Goal: Entertainment & Leisure: Consume media (video, audio)

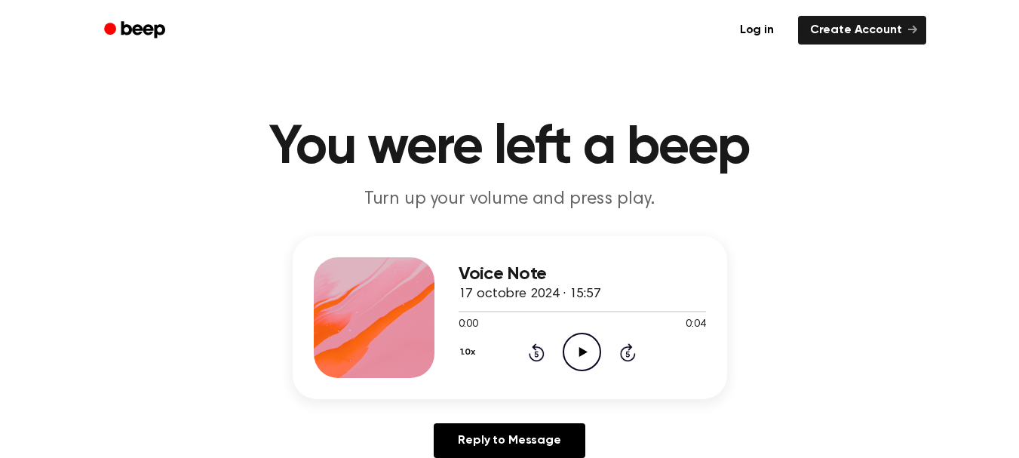
click at [571, 333] on icon "Play Audio" at bounding box center [582, 352] width 38 height 38
click at [582, 339] on icon "Pause Audio" at bounding box center [582, 352] width 38 height 38
click at [590, 335] on circle at bounding box center [582, 351] width 37 height 37
click at [577, 355] on icon "Play Audio" at bounding box center [582, 352] width 38 height 38
click at [739, 121] on h1 "You were left a beep" at bounding box center [510, 148] width 772 height 54
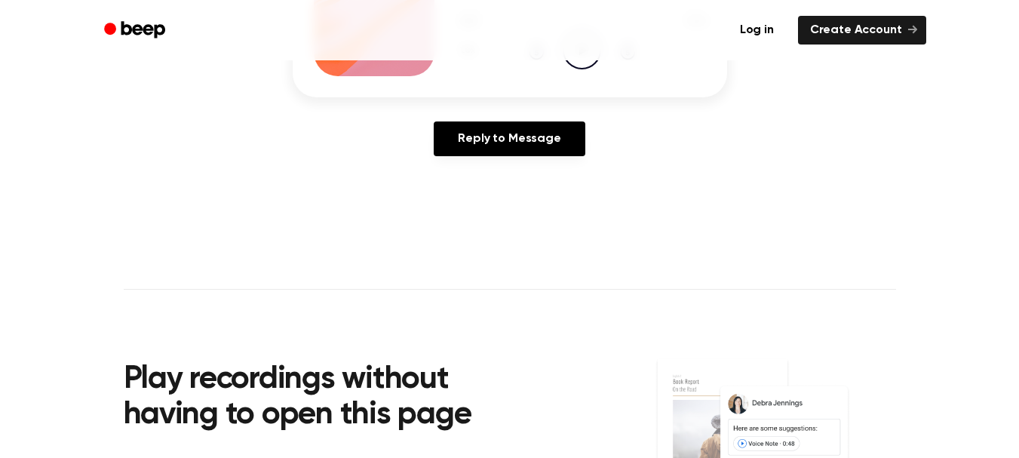
scroll to position [226, 0]
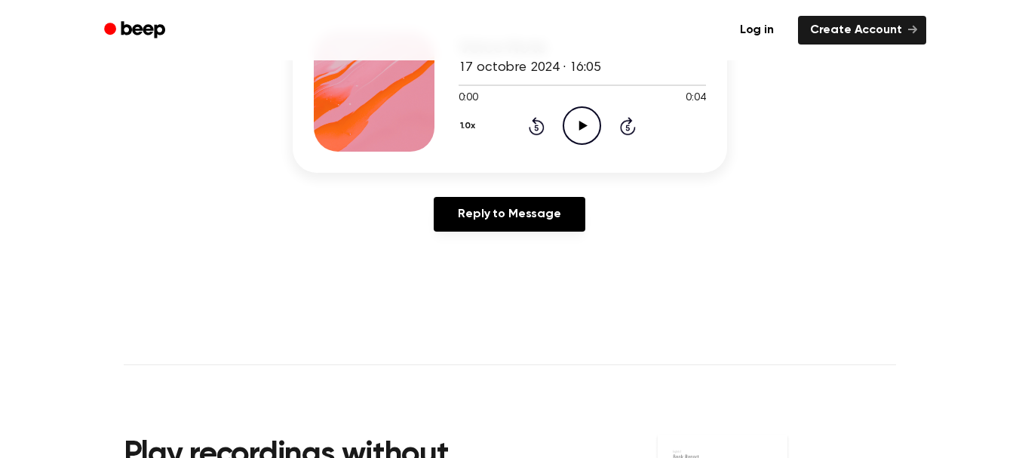
click at [593, 109] on icon "Play Audio" at bounding box center [582, 125] width 38 height 38
click at [584, 112] on icon "Play Audio" at bounding box center [582, 125] width 38 height 38
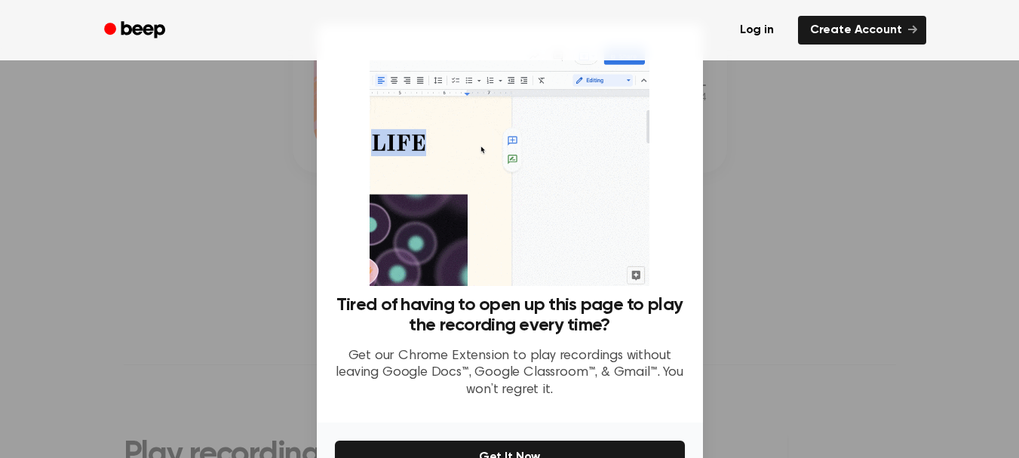
click at [838, 284] on div at bounding box center [509, 229] width 1019 height 458
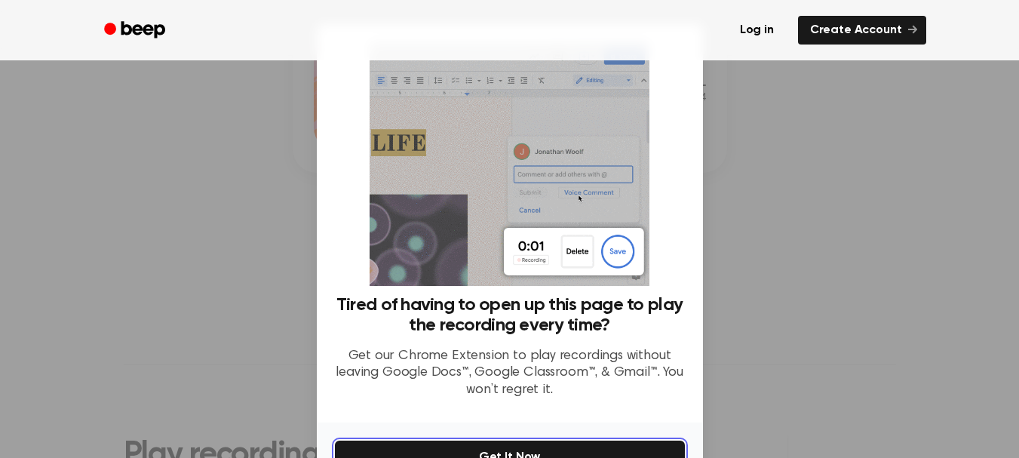
drag, startPoint x: 506, startPoint y: 452, endPoint x: 524, endPoint y: 447, distance: 17.9
click at [524, 447] on button "Get It Now" at bounding box center [510, 457] width 350 height 33
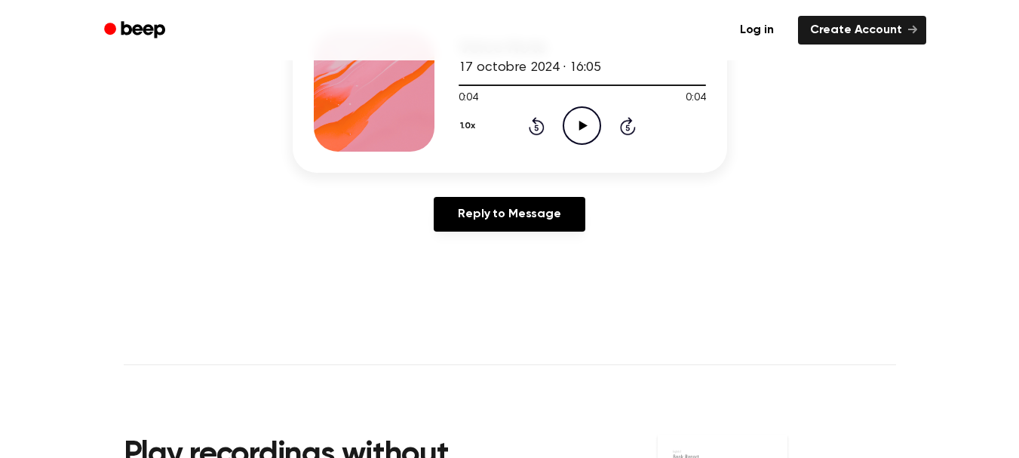
click at [586, 125] on icon at bounding box center [583, 126] width 8 height 10
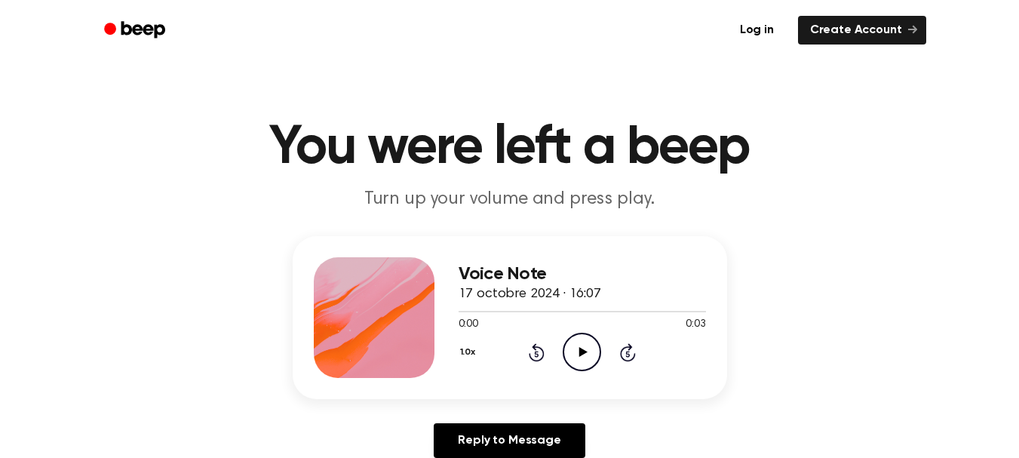
click at [578, 334] on circle at bounding box center [582, 351] width 37 height 37
drag, startPoint x: 527, startPoint y: 349, endPoint x: 520, endPoint y: 341, distance: 10.7
click at [524, 347] on div "1.0x Rewind 5 seconds Play Audio Skip 5 seconds" at bounding box center [582, 352] width 247 height 38
click at [532, 321] on div "0:03 0:03" at bounding box center [582, 325] width 247 height 16
click at [545, 334] on div "1.0x Rewind 5 seconds Play Audio Skip 5 seconds" at bounding box center [582, 352] width 247 height 38
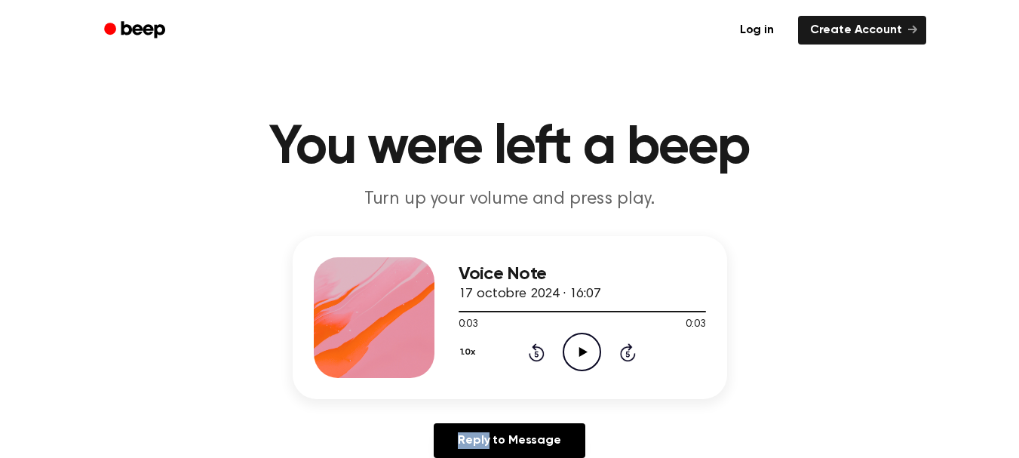
click at [548, 334] on div "1.0x Rewind 5 seconds Play Audio Skip 5 seconds" at bounding box center [582, 352] width 247 height 38
click at [539, 348] on icon at bounding box center [537, 352] width 16 height 18
click at [625, 359] on icon at bounding box center [628, 352] width 16 height 18
click at [543, 350] on icon at bounding box center [537, 352] width 16 height 18
click at [564, 353] on circle at bounding box center [582, 351] width 37 height 37
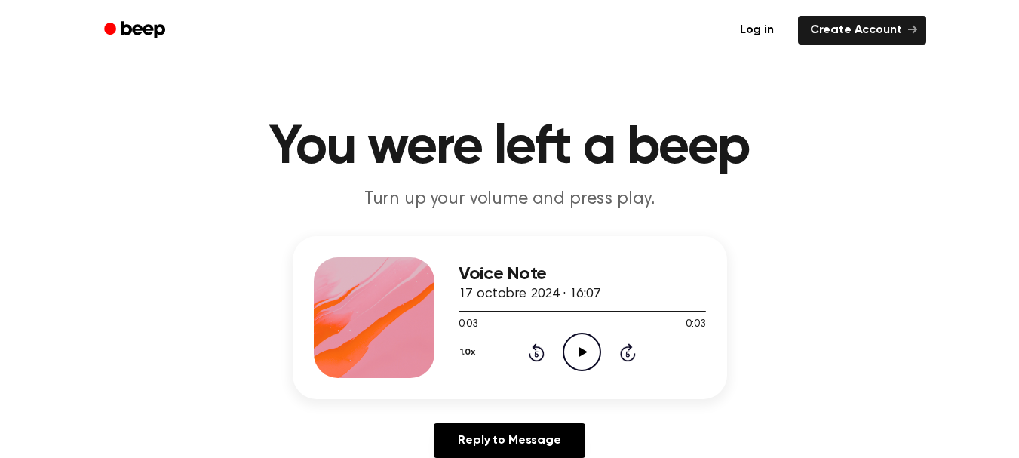
click at [576, 350] on icon "Play Audio" at bounding box center [582, 352] width 38 height 38
click at [577, 350] on icon "Pause Audio" at bounding box center [582, 352] width 38 height 38
click at [577, 352] on icon "Play Audio" at bounding box center [582, 352] width 38 height 38
click at [577, 352] on icon "Pause Audio" at bounding box center [582, 352] width 38 height 38
click at [577, 352] on icon "Play Audio" at bounding box center [582, 352] width 38 height 38
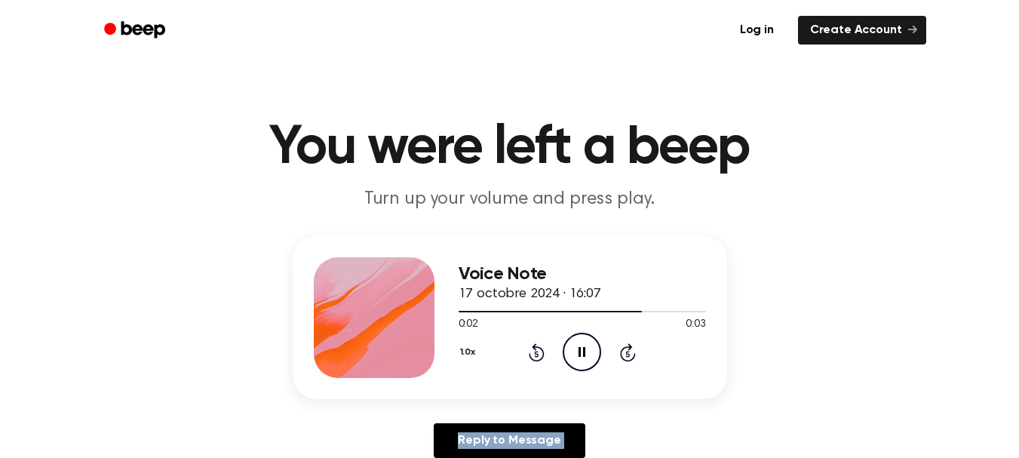
click at [577, 352] on icon "Pause Audio" at bounding box center [582, 352] width 38 height 38
click at [577, 352] on icon "Play Audio" at bounding box center [582, 352] width 38 height 38
click at [577, 352] on icon "Pause Audio" at bounding box center [582, 352] width 38 height 38
click at [577, 352] on icon "Play Audio" at bounding box center [582, 352] width 38 height 38
click at [577, 352] on icon "Pause Audio" at bounding box center [582, 352] width 38 height 38
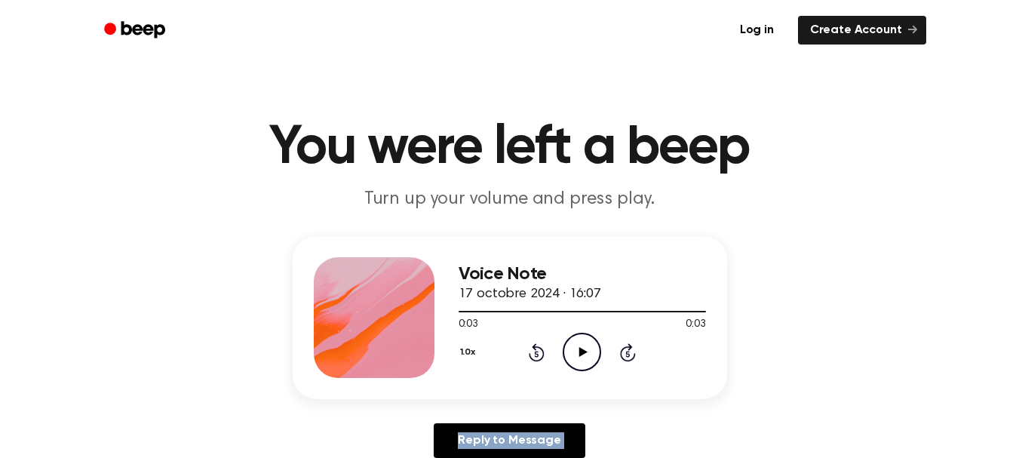
click at [577, 352] on icon "Play Audio" at bounding box center [582, 352] width 38 height 38
click at [579, 352] on icon at bounding box center [582, 352] width 7 height 10
click at [579, 352] on icon at bounding box center [583, 352] width 8 height 10
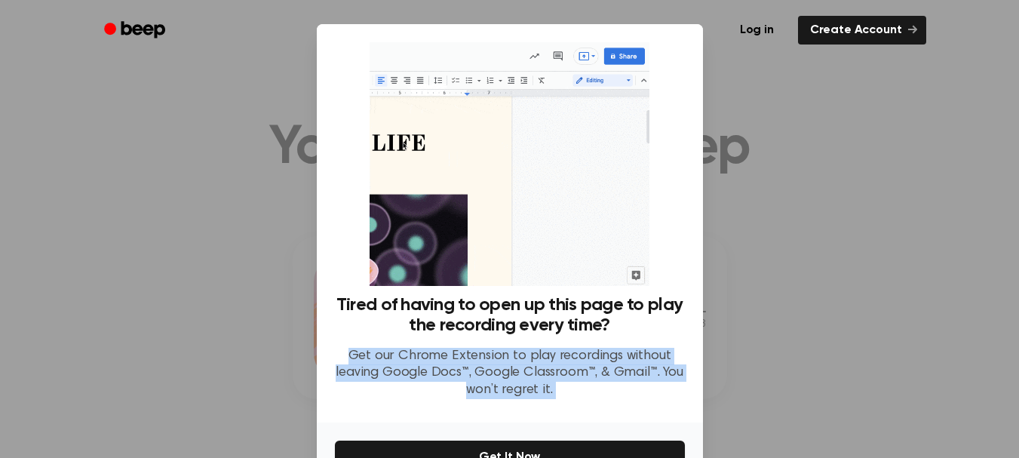
click at [579, 352] on p "Get our Chrome Extension to play recordings without leaving Google Docs™, Googl…" at bounding box center [510, 373] width 350 height 51
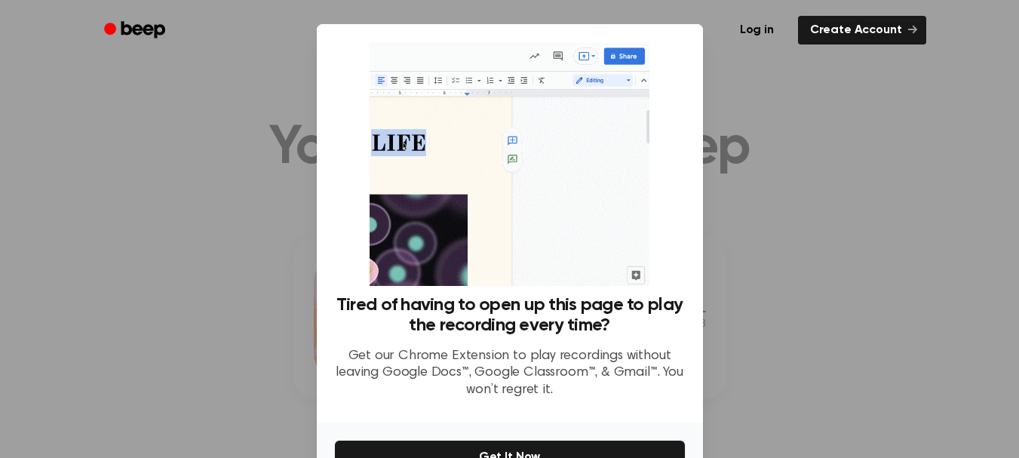
click at [207, 266] on div at bounding box center [509, 229] width 1019 height 458
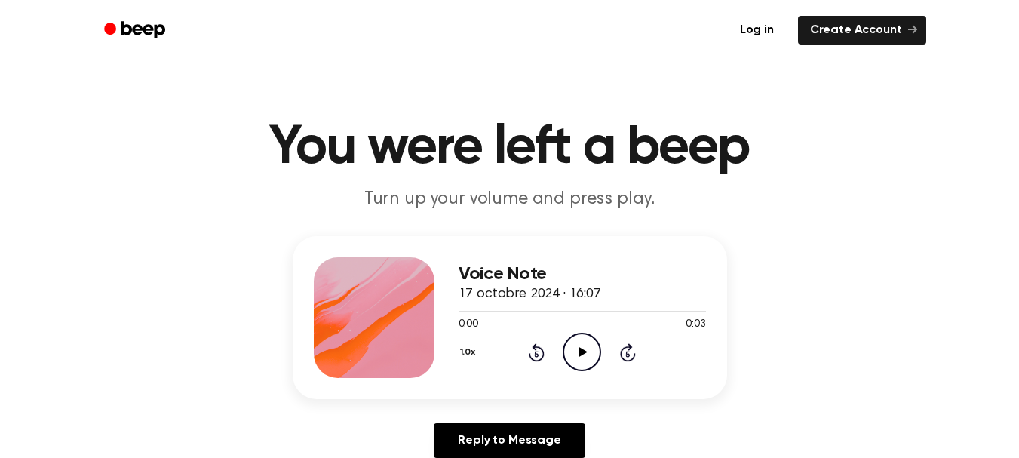
click at [576, 357] on icon "Play Audio" at bounding box center [582, 352] width 38 height 38
click at [570, 337] on circle at bounding box center [582, 351] width 37 height 37
click at [519, 349] on div "1.0x Rewind 5 seconds Play Audio Skip 5 seconds" at bounding box center [582, 352] width 247 height 38
click at [539, 352] on icon "Rewind 5 seconds" at bounding box center [536, 352] width 17 height 20
drag, startPoint x: 628, startPoint y: 350, endPoint x: 607, endPoint y: 333, distance: 26.3
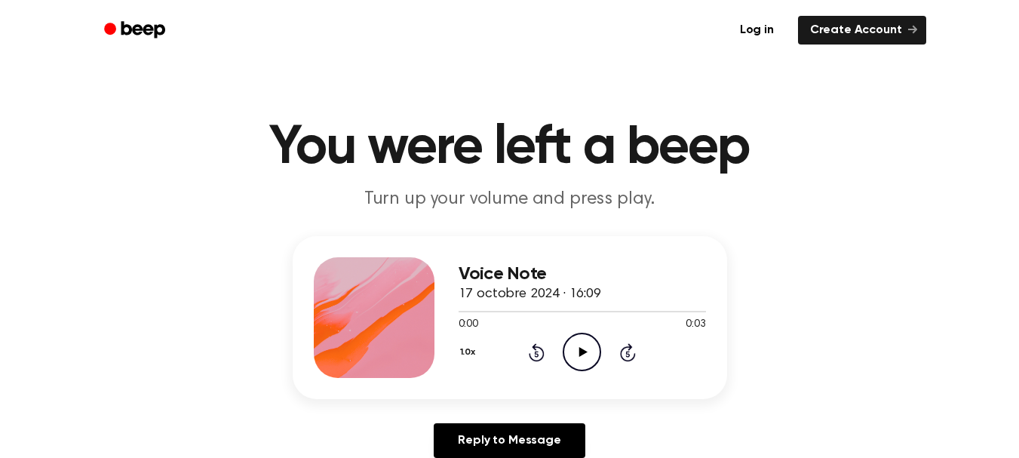
click at [629, 349] on icon "Skip 5 seconds" at bounding box center [627, 352] width 17 height 20
click at [578, 350] on icon "Play Audio" at bounding box center [582, 352] width 38 height 38
click at [545, 352] on div "1.0x Rewind 5 seconds Pause Audio Skip 5 seconds" at bounding box center [582, 352] width 247 height 38
click at [523, 337] on div "1.0x Rewind 5 seconds Pause Audio Skip 5 seconds" at bounding box center [582, 352] width 247 height 38
click at [532, 344] on icon "Rewind 5 seconds" at bounding box center [536, 352] width 17 height 20
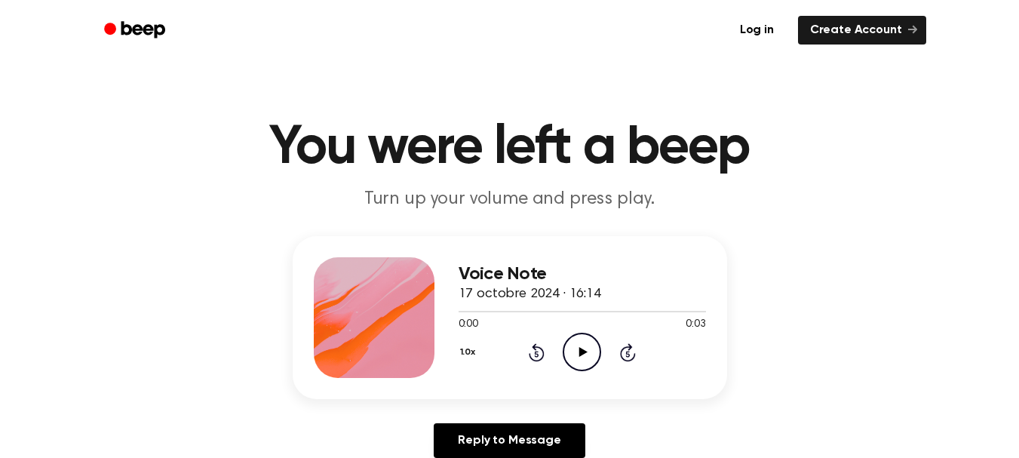
click at [578, 352] on icon "Play Audio" at bounding box center [582, 352] width 38 height 38
click at [565, 337] on icon "Play Audio" at bounding box center [582, 352] width 38 height 38
